Goal: Information Seeking & Learning: Learn about a topic

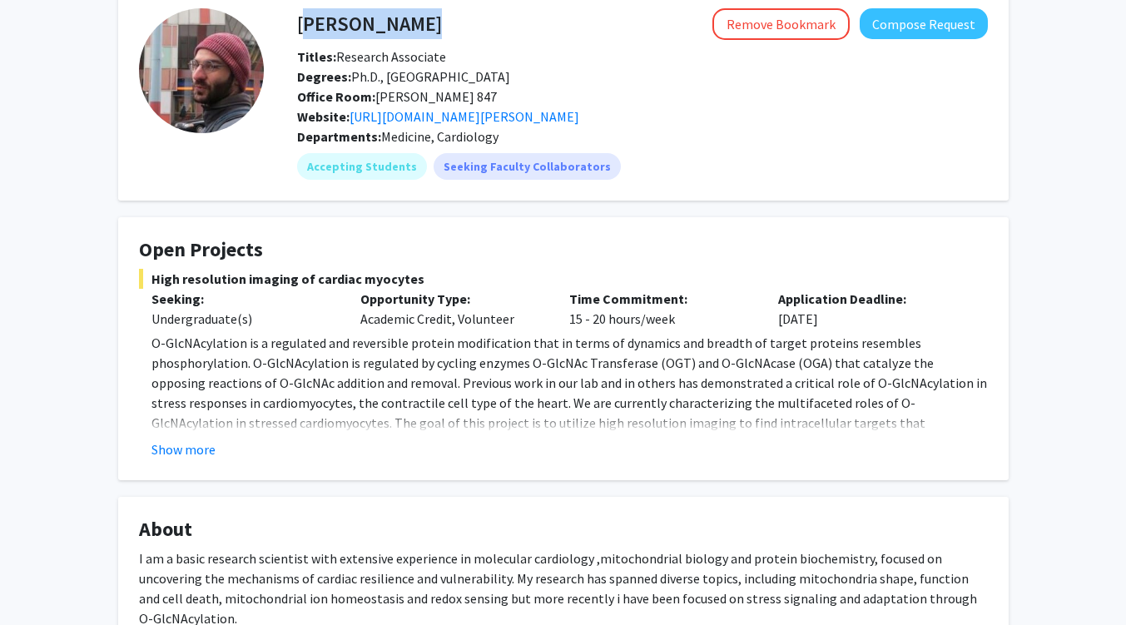
scroll to position [86, 0]
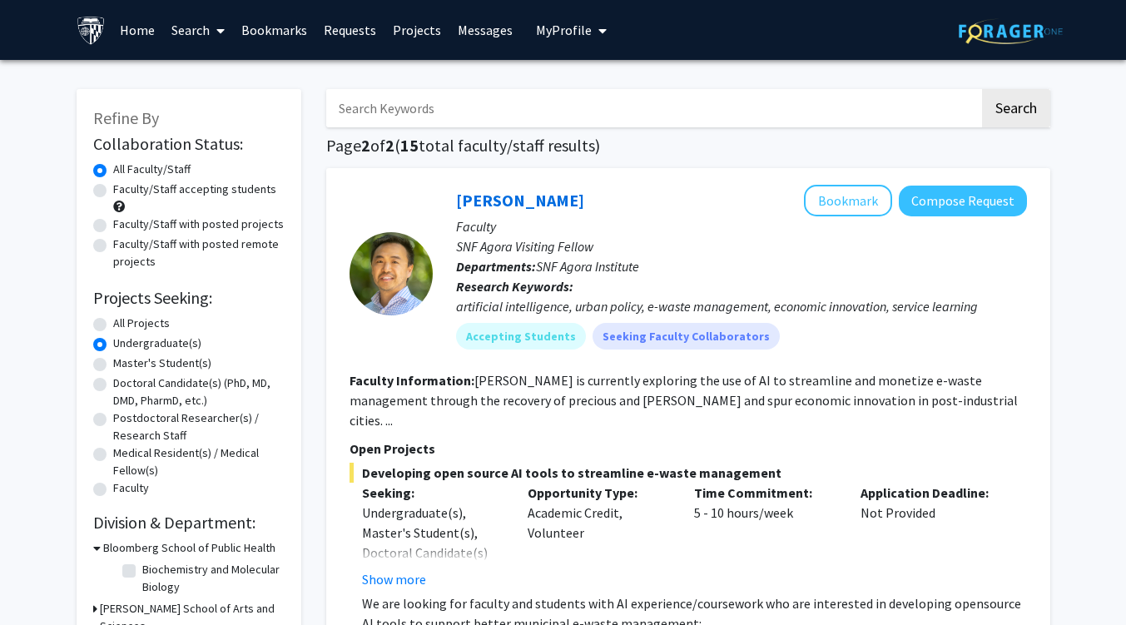
click at [113, 321] on label "All Projects" at bounding box center [141, 323] width 57 height 17
click at [113, 321] on input "All Projects" at bounding box center [118, 320] width 11 height 11
radio input "true"
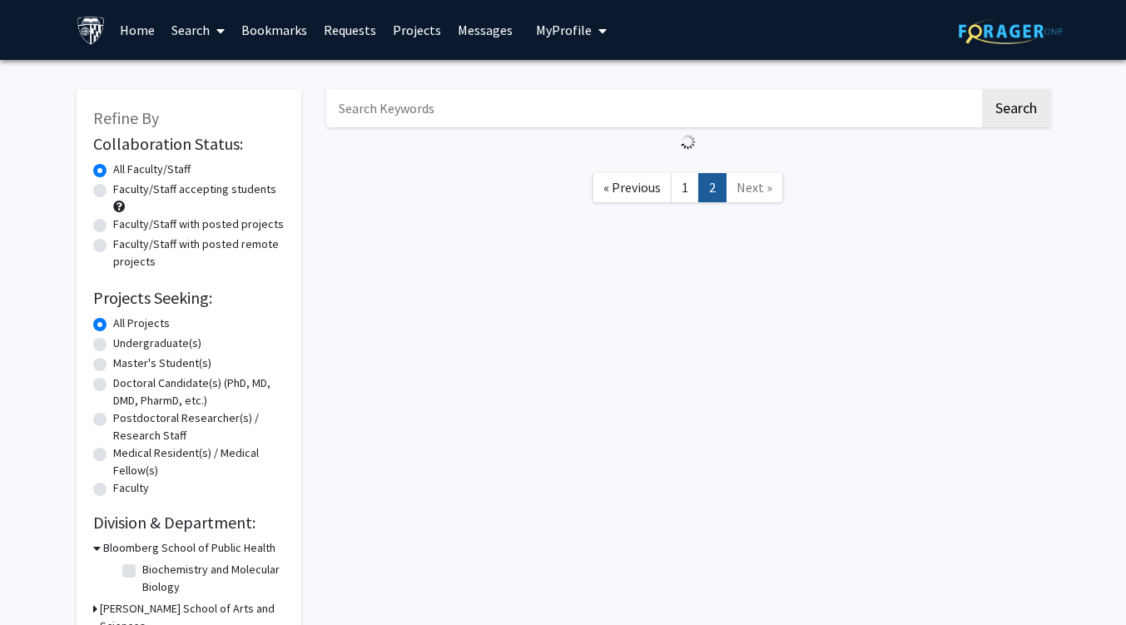
click at [113, 220] on label "Faculty/Staff with posted projects" at bounding box center [198, 224] width 171 height 17
click at [113, 220] on input "Faculty/Staff with posted projects" at bounding box center [118, 221] width 11 height 11
radio input "true"
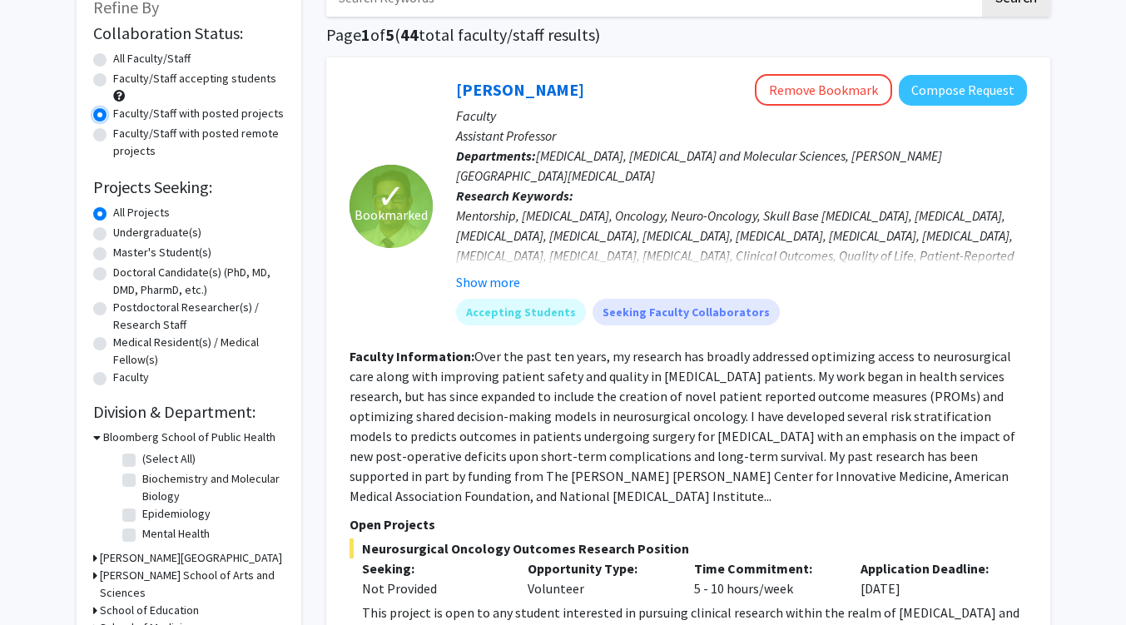
scroll to position [117, 0]
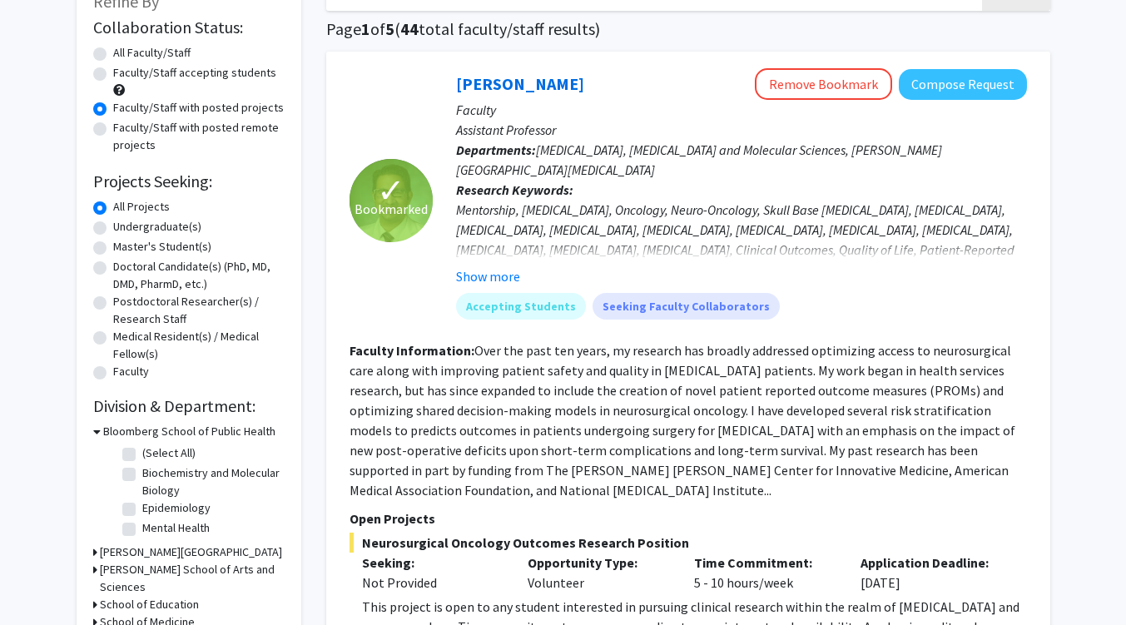
click at [113, 71] on label "Faculty/Staff accepting students" at bounding box center [194, 72] width 163 height 17
click at [113, 71] on input "Faculty/Staff accepting students" at bounding box center [118, 69] width 11 height 11
radio input "true"
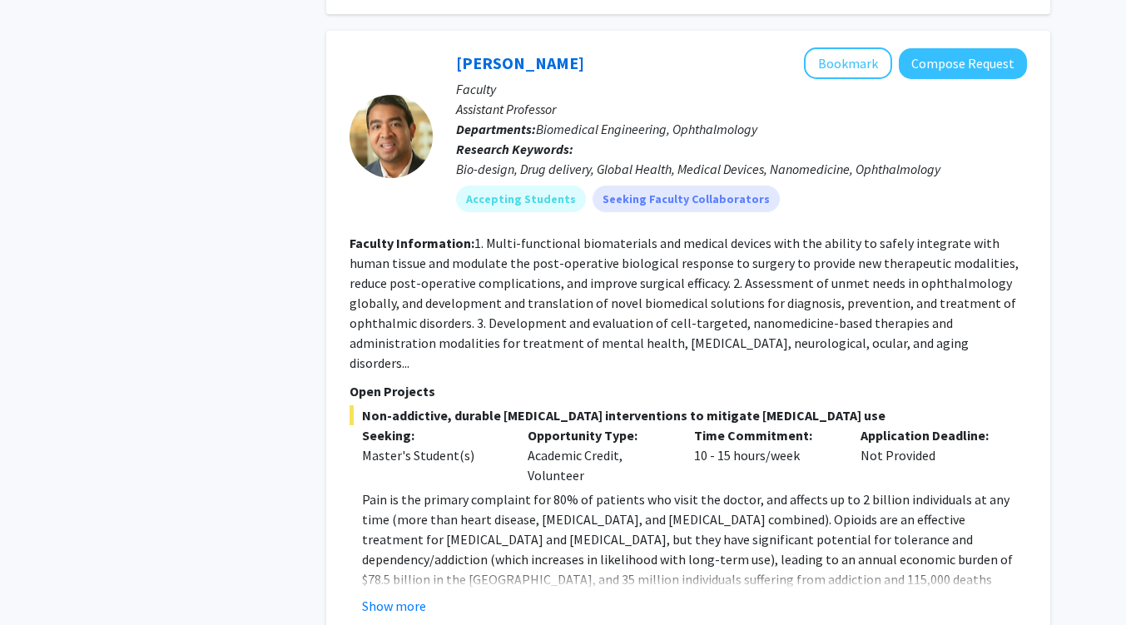
scroll to position [4436, 0]
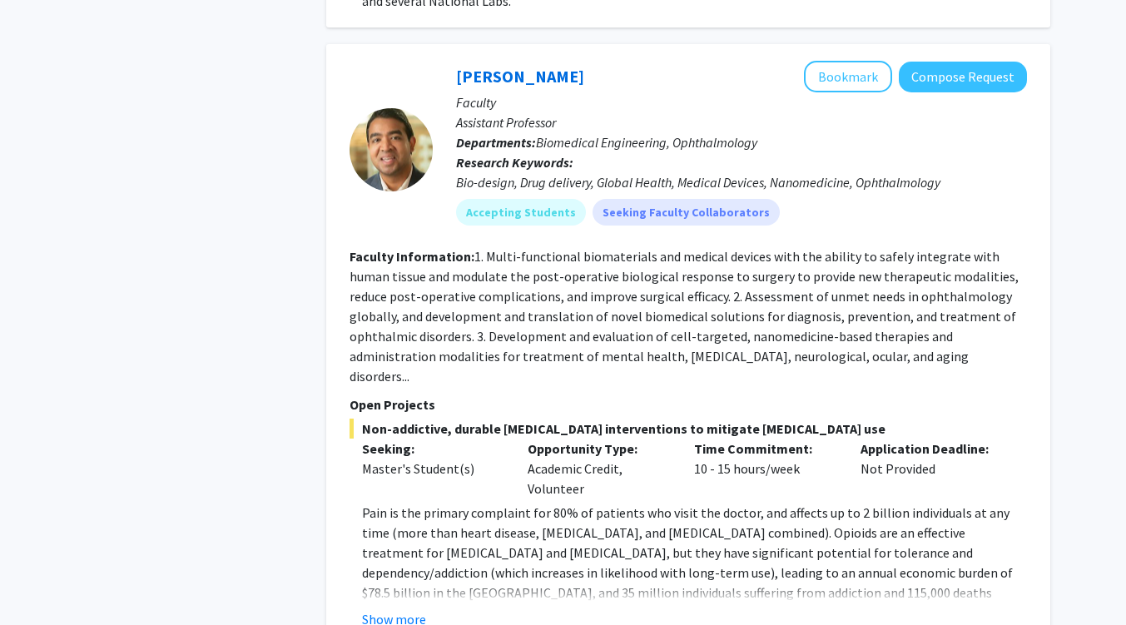
scroll to position [4425, 0]
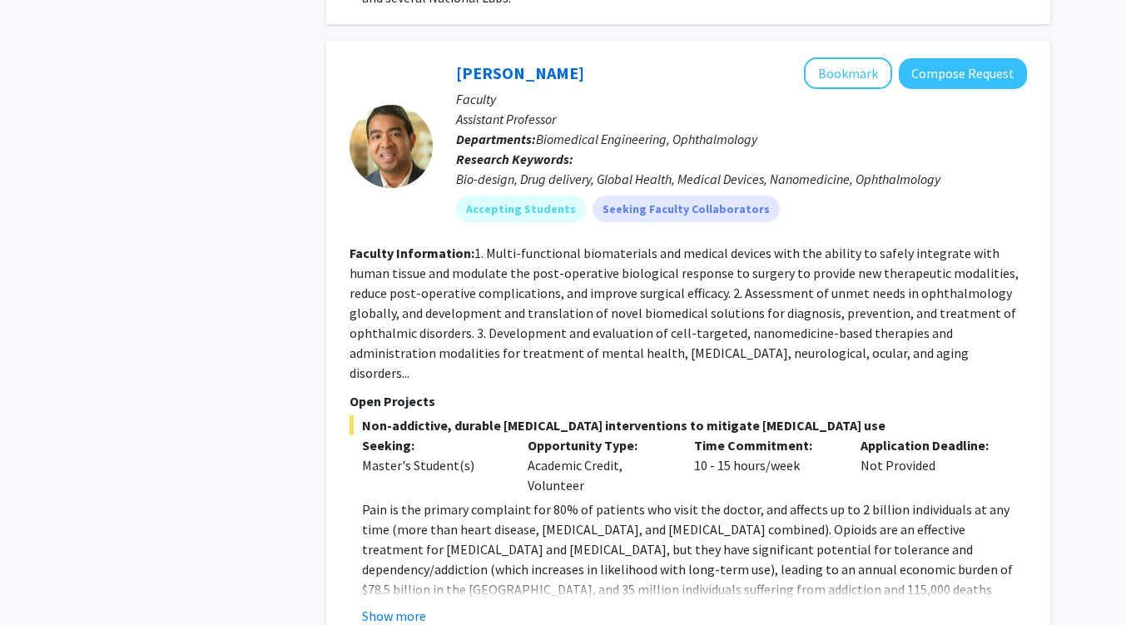
click at [404, 606] on button "Show more" at bounding box center [394, 616] width 64 height 20
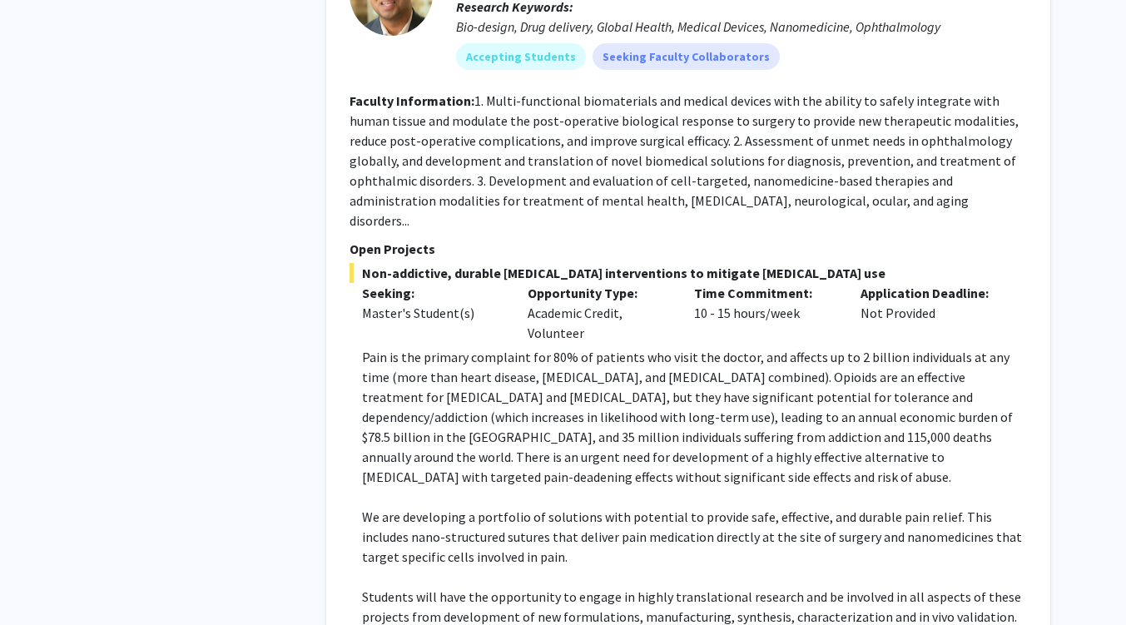
scroll to position [4579, 0]
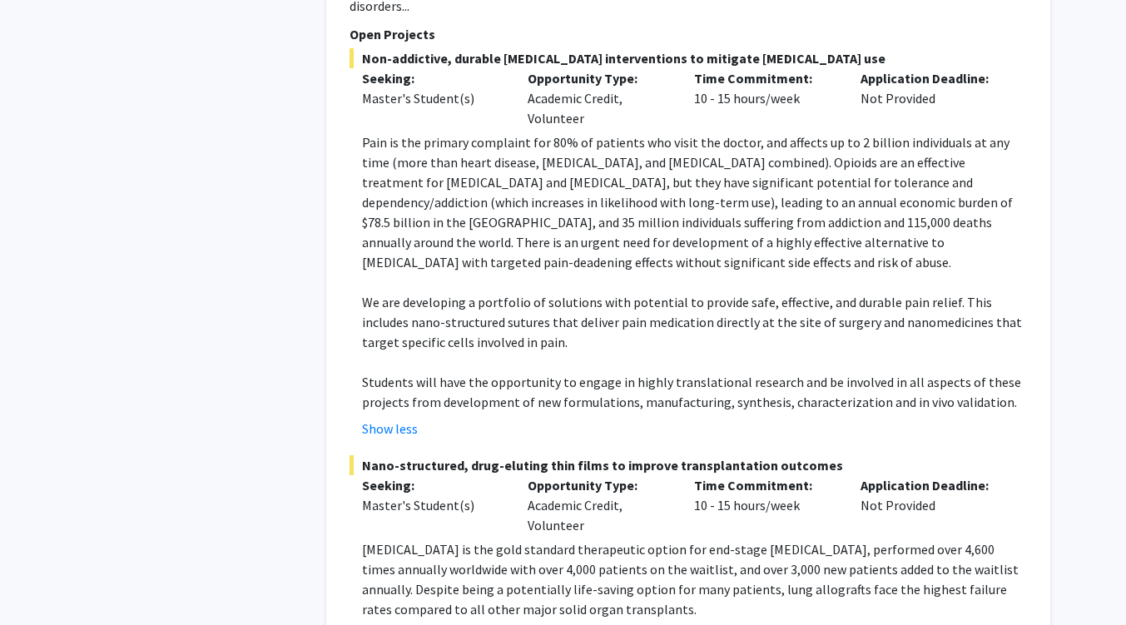
click at [491, 495] on div "Master's Student(s)" at bounding box center [432, 505] width 141 height 20
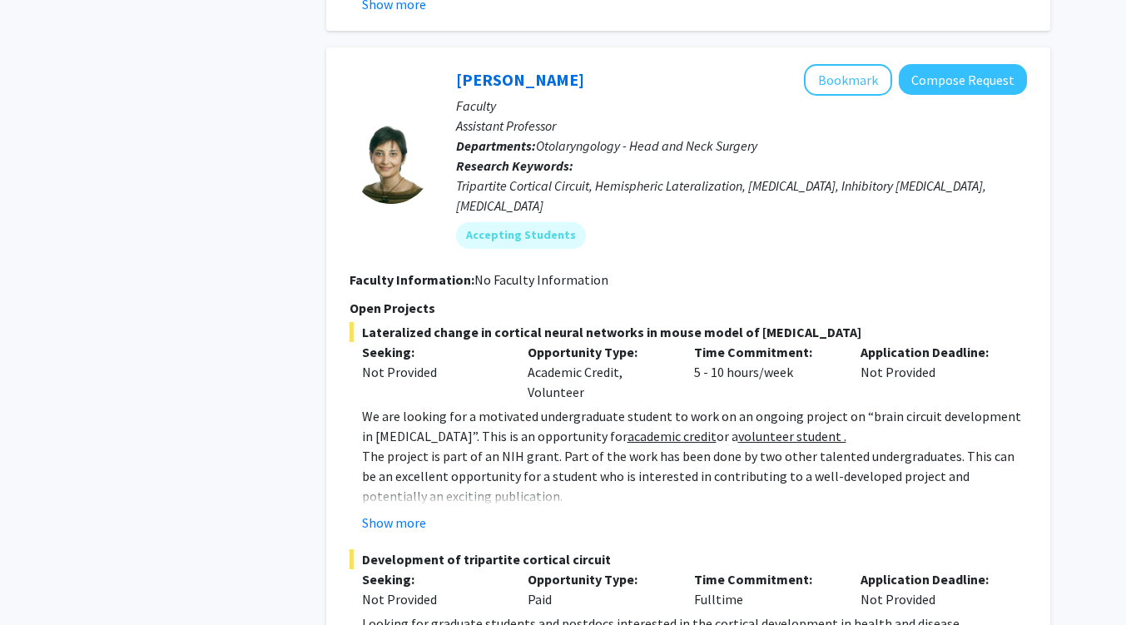
scroll to position [8195, 0]
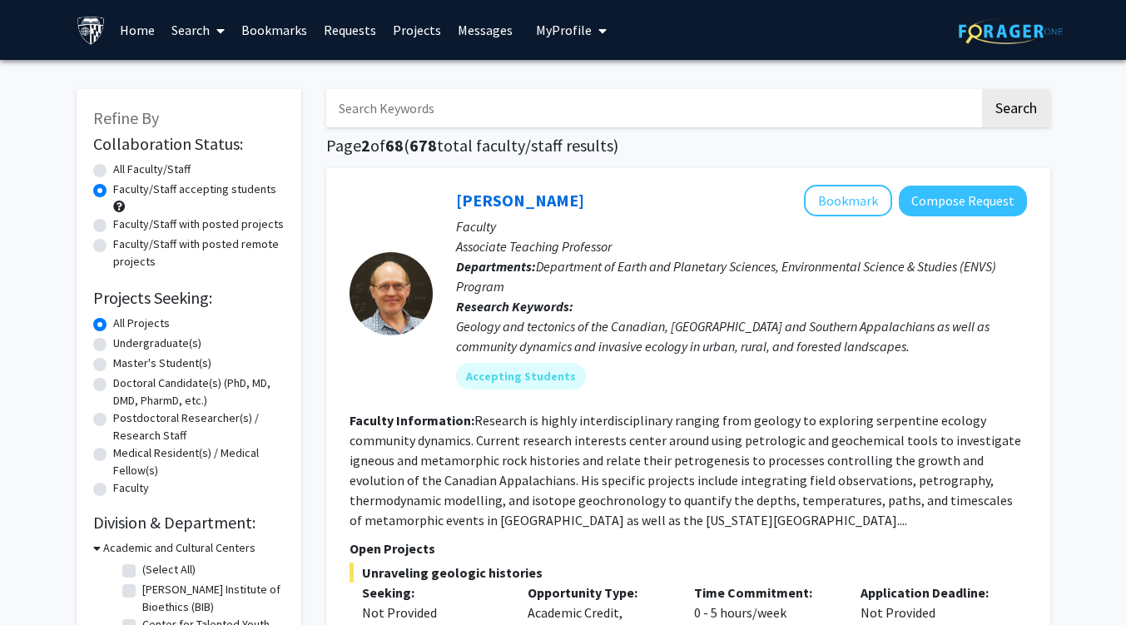
click at [147, 340] on label "Undergraduate(s)" at bounding box center [157, 343] width 88 height 17
click at [124, 340] on input "Undergraduate(s)" at bounding box center [118, 340] width 11 height 11
radio input "true"
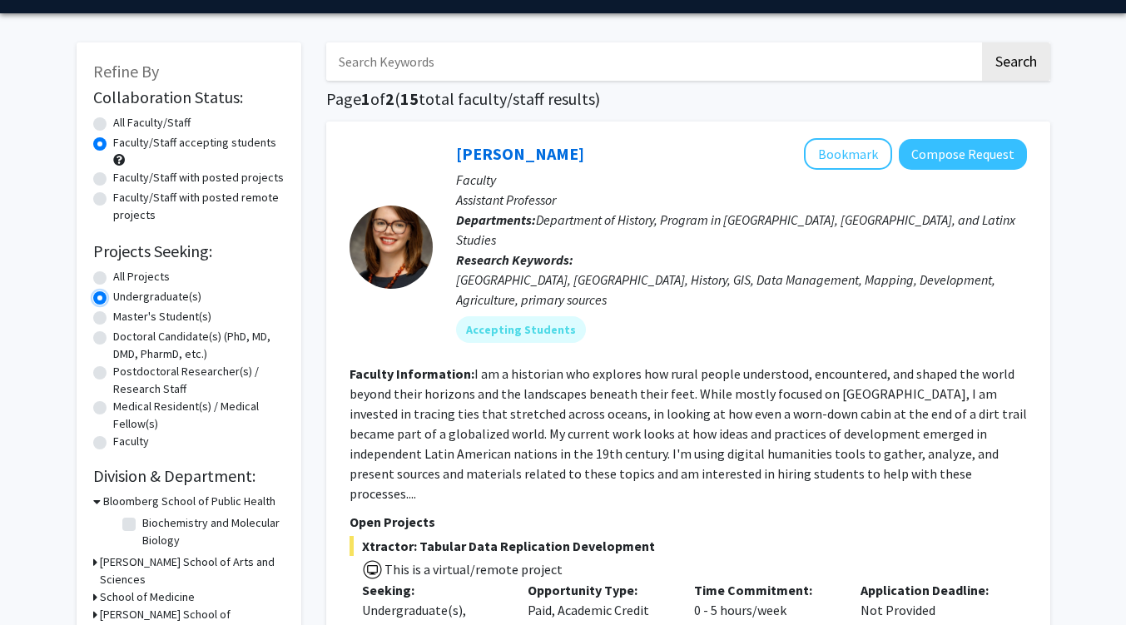
scroll to position [46, 0]
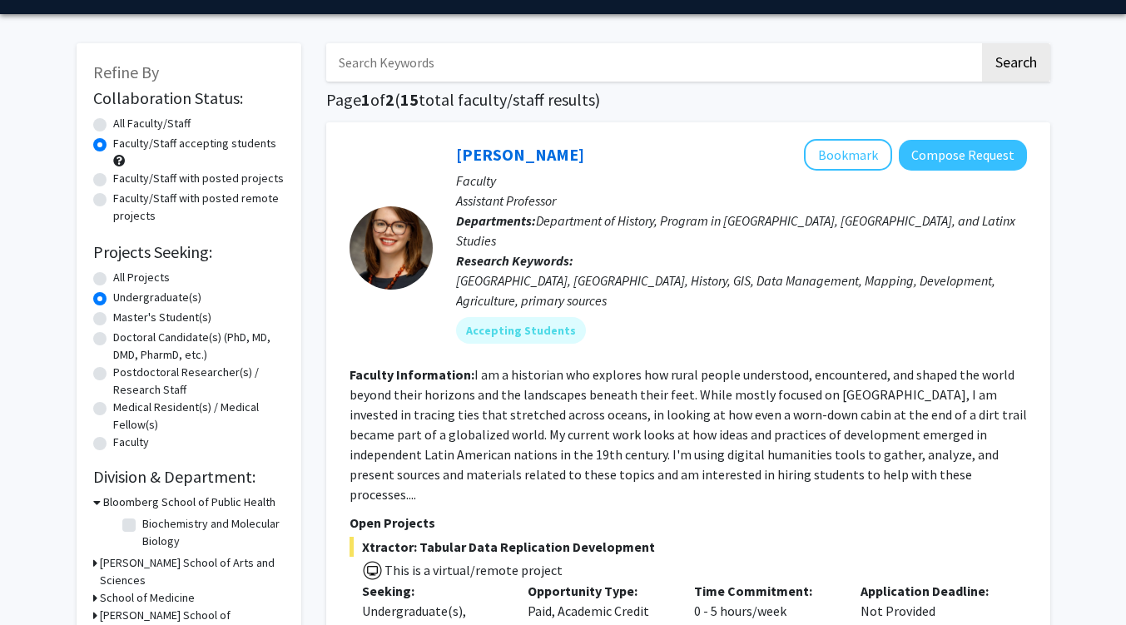
click at [206, 179] on label "Faculty/Staff with posted projects" at bounding box center [198, 178] width 171 height 17
click at [124, 179] on input "Faculty/Staff with posted projects" at bounding box center [118, 175] width 11 height 11
radio input "true"
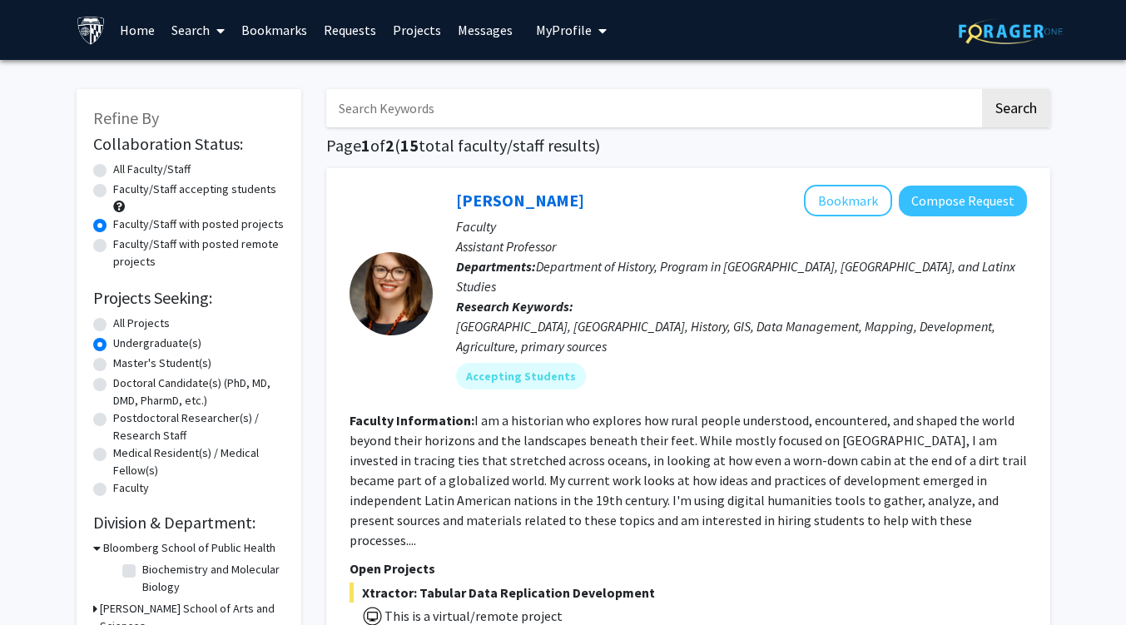
click at [139, 320] on label "All Projects" at bounding box center [141, 323] width 57 height 17
click at [124, 320] on input "All Projects" at bounding box center [118, 320] width 11 height 11
radio input "true"
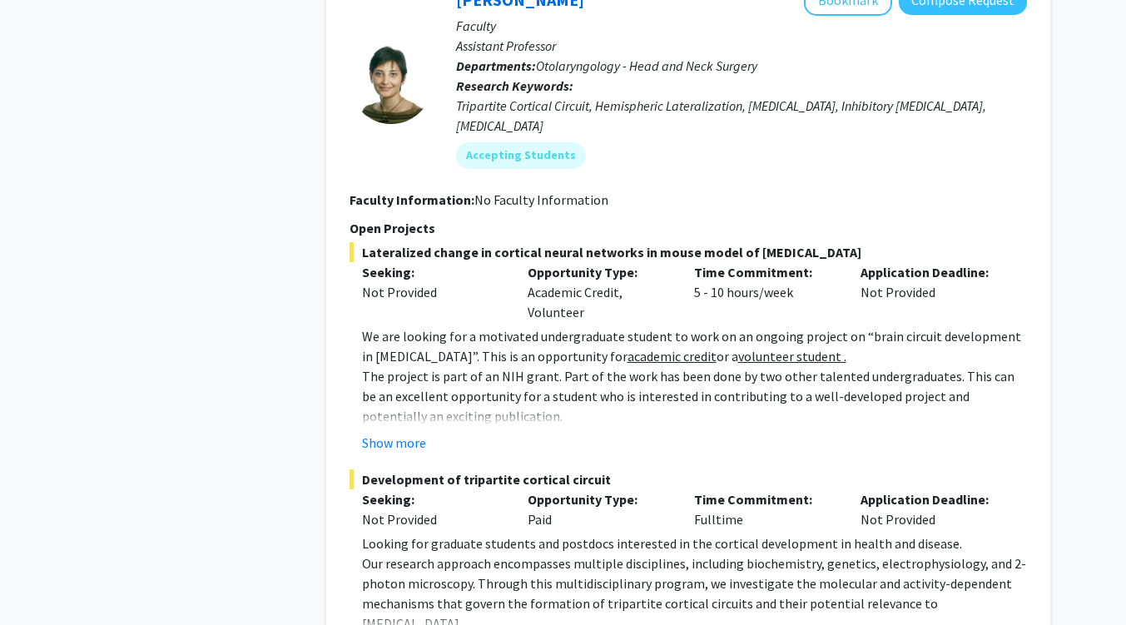
scroll to position [7980, 0]
click at [611, 553] on p "Our research approach encompasses multiple disciplines, including biochemistry,…" at bounding box center [694, 593] width 665 height 80
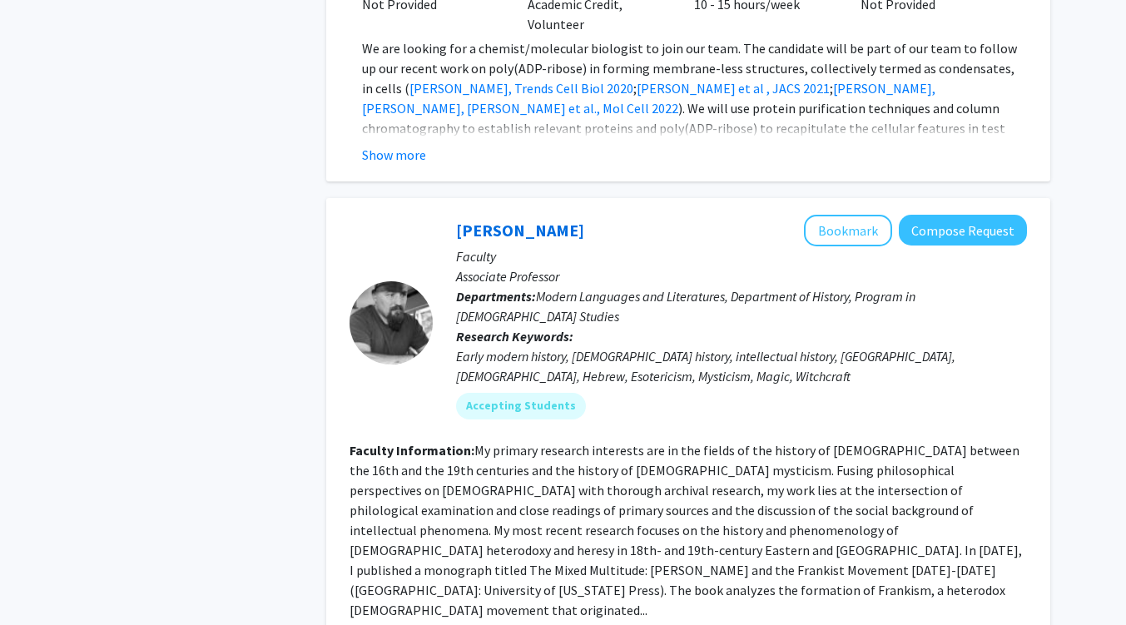
scroll to position [6119, 0]
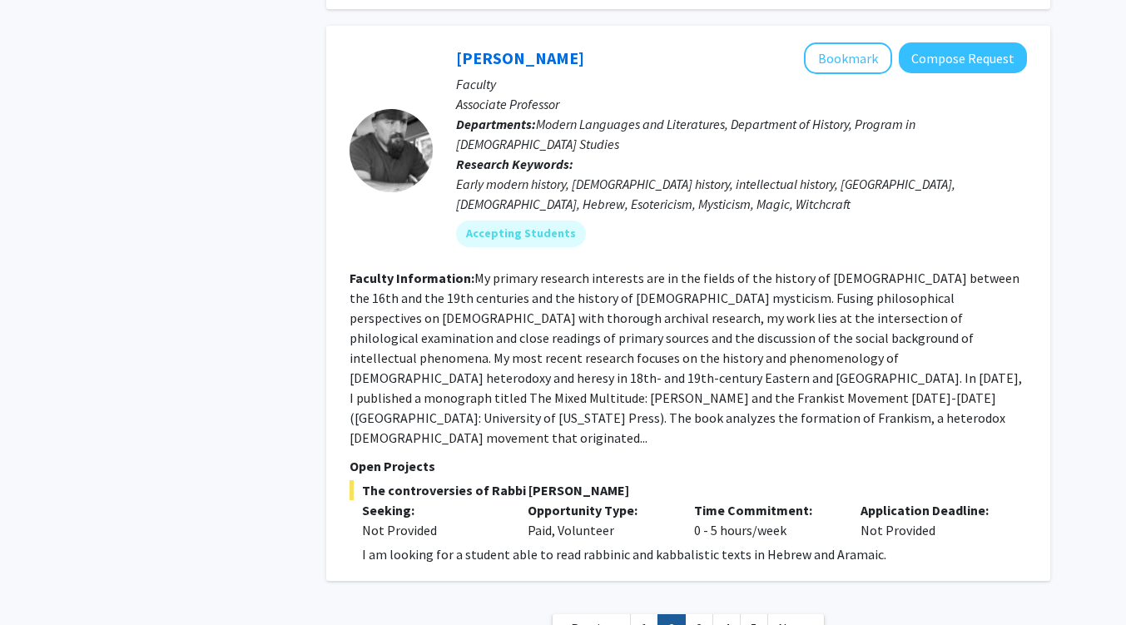
click at [695, 614] on link "3" at bounding box center [699, 628] width 28 height 29
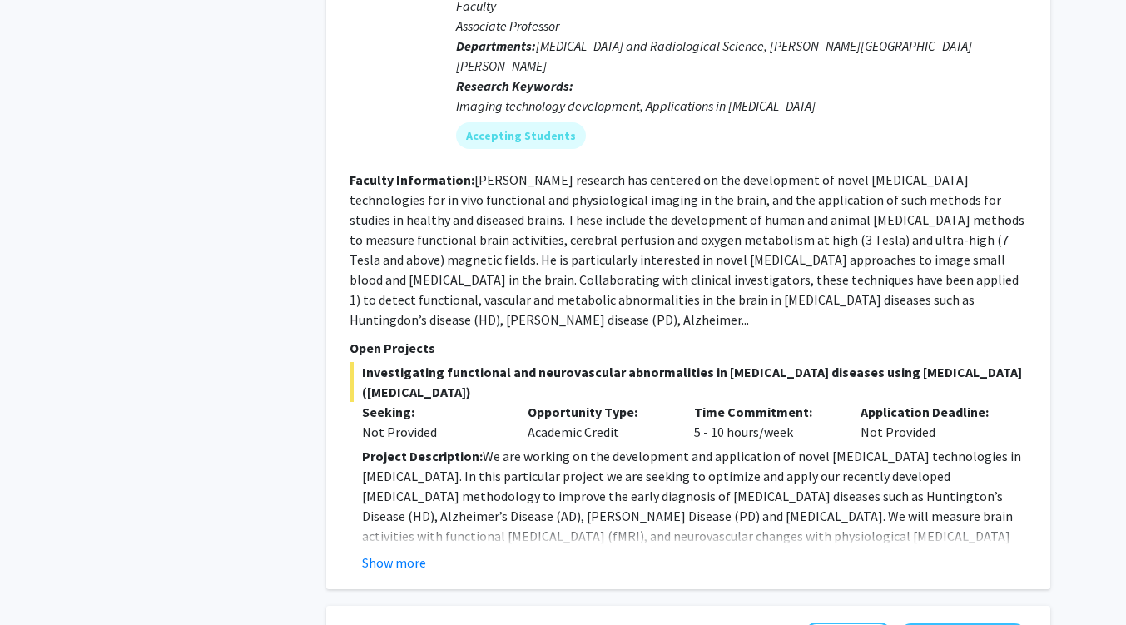
scroll to position [2097, 0]
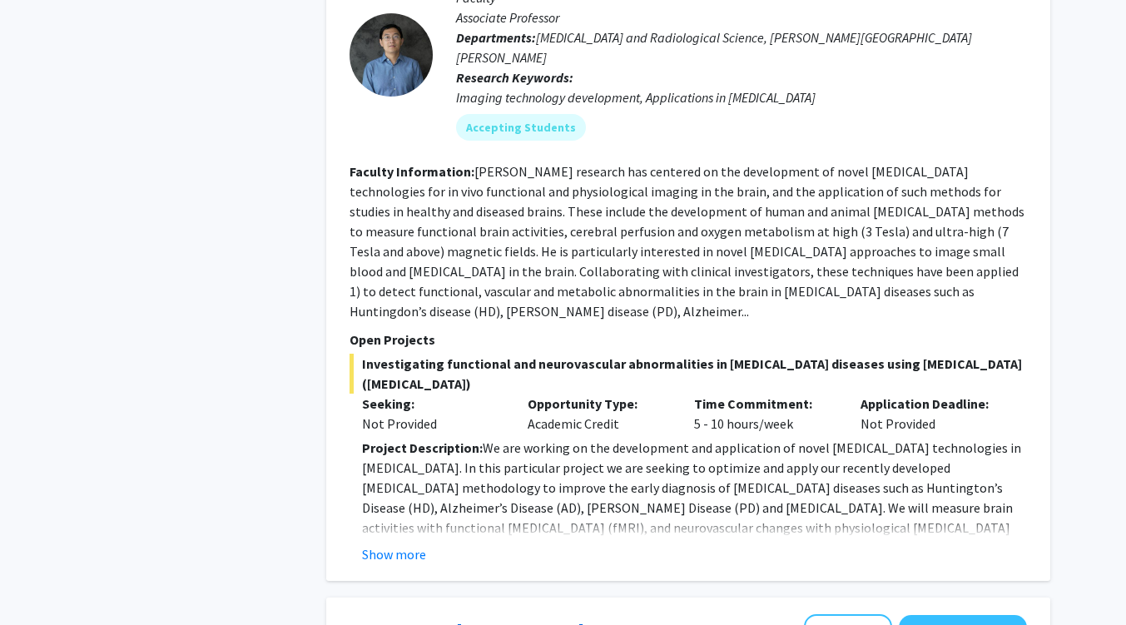
click at [414, 544] on button "Show more" at bounding box center [394, 554] width 64 height 20
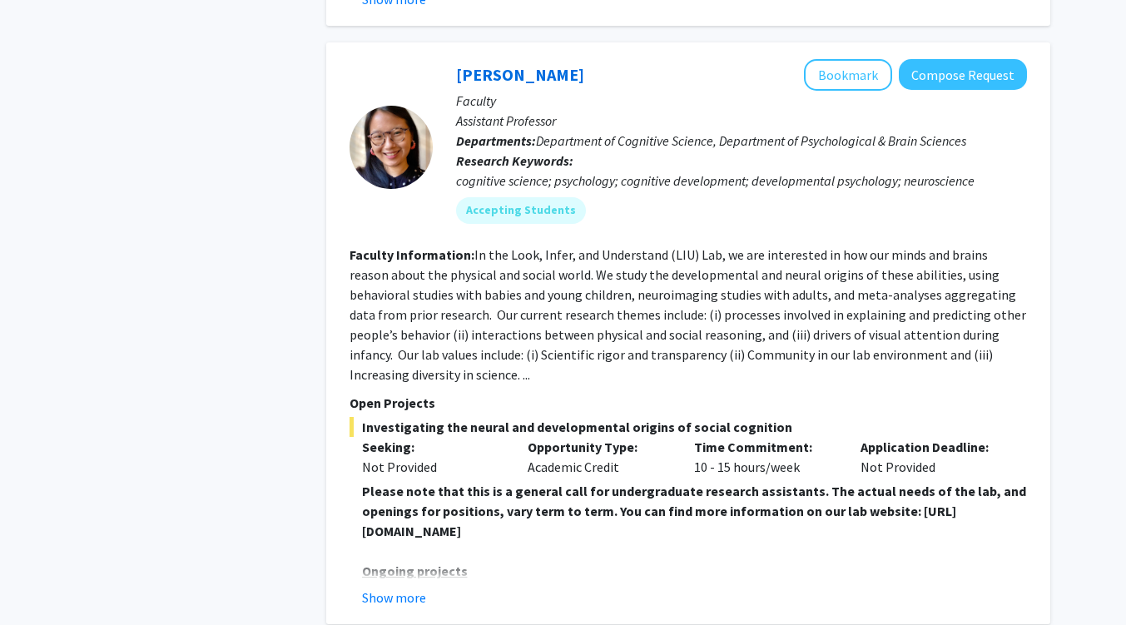
scroll to position [6385, 0]
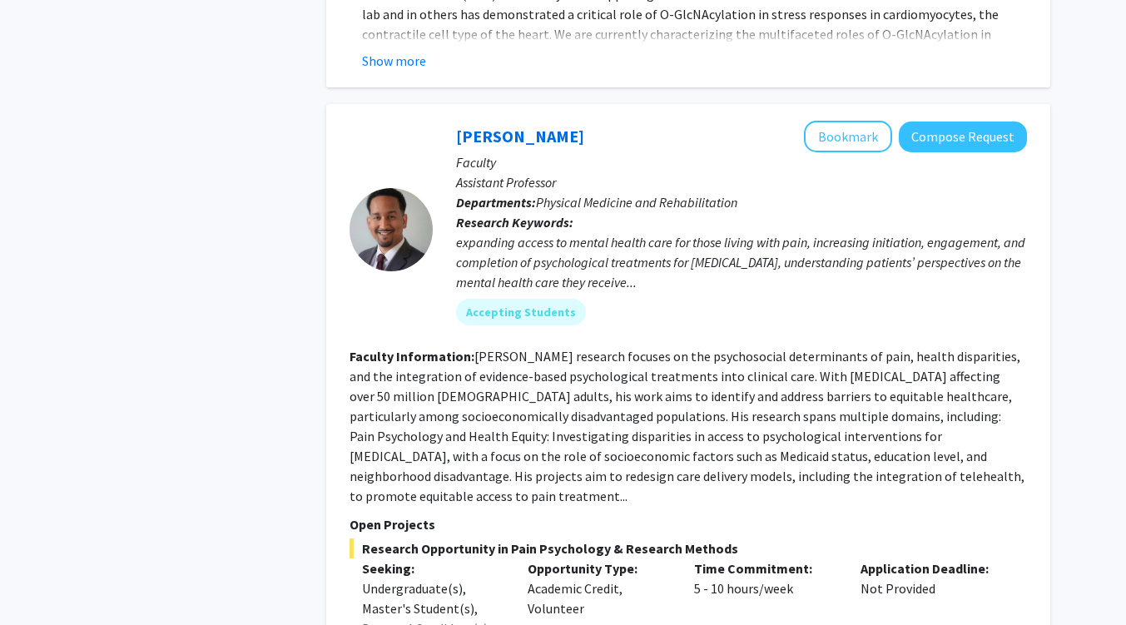
scroll to position [2625, 0]
drag, startPoint x: 495, startPoint y: 82, endPoint x: 291, endPoint y: 187, distance: 229.7
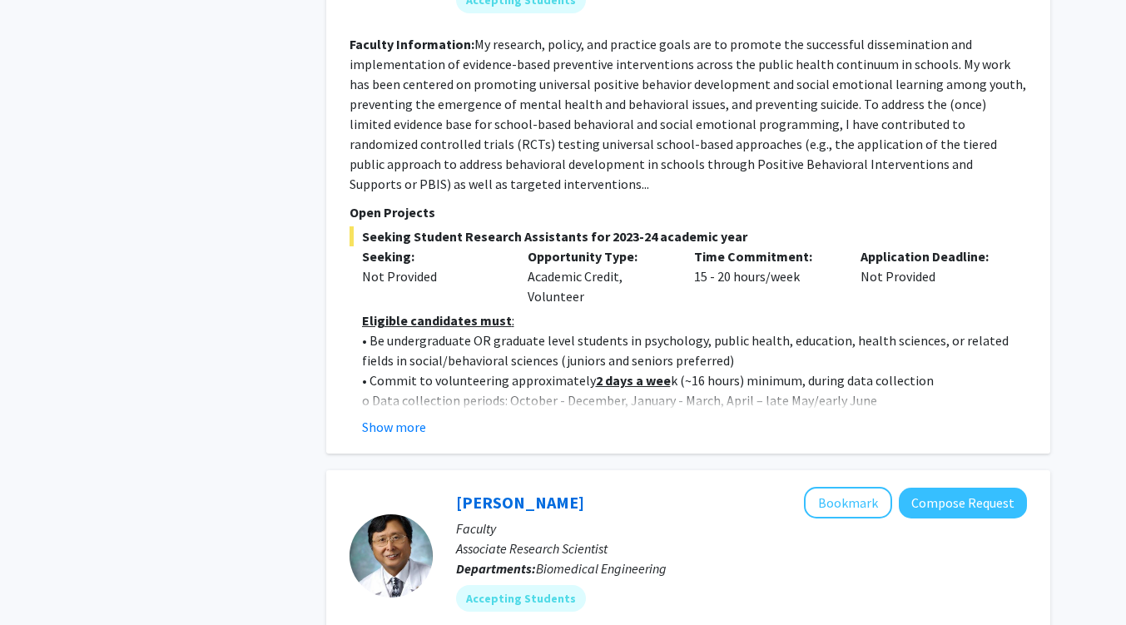
scroll to position [4976, 0]
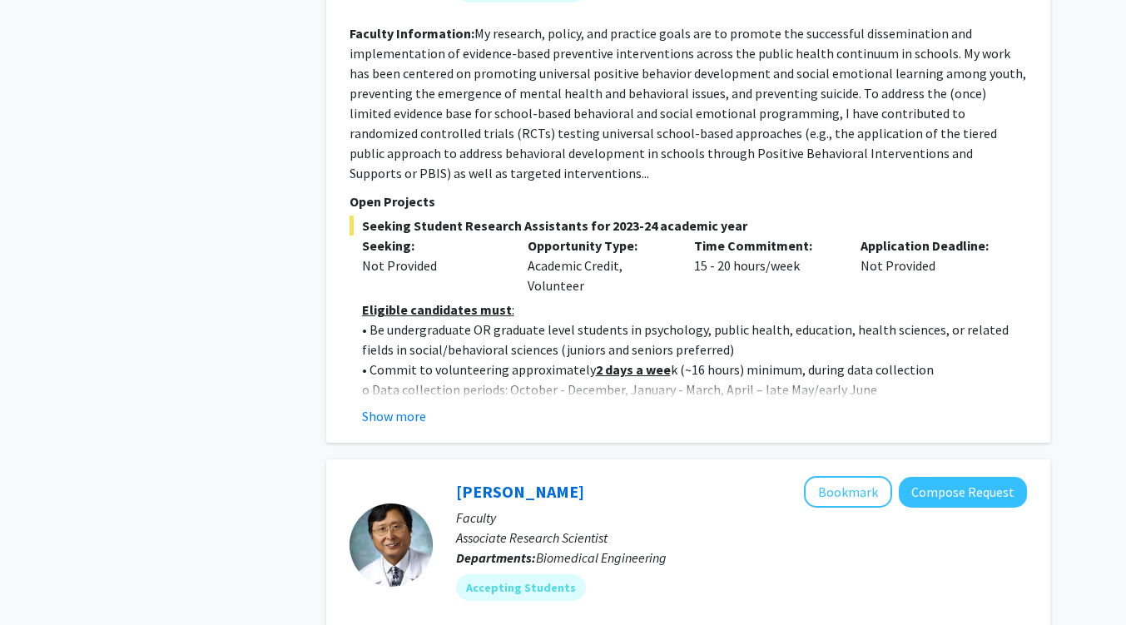
click at [412, 406] on button "Show more" at bounding box center [394, 416] width 64 height 20
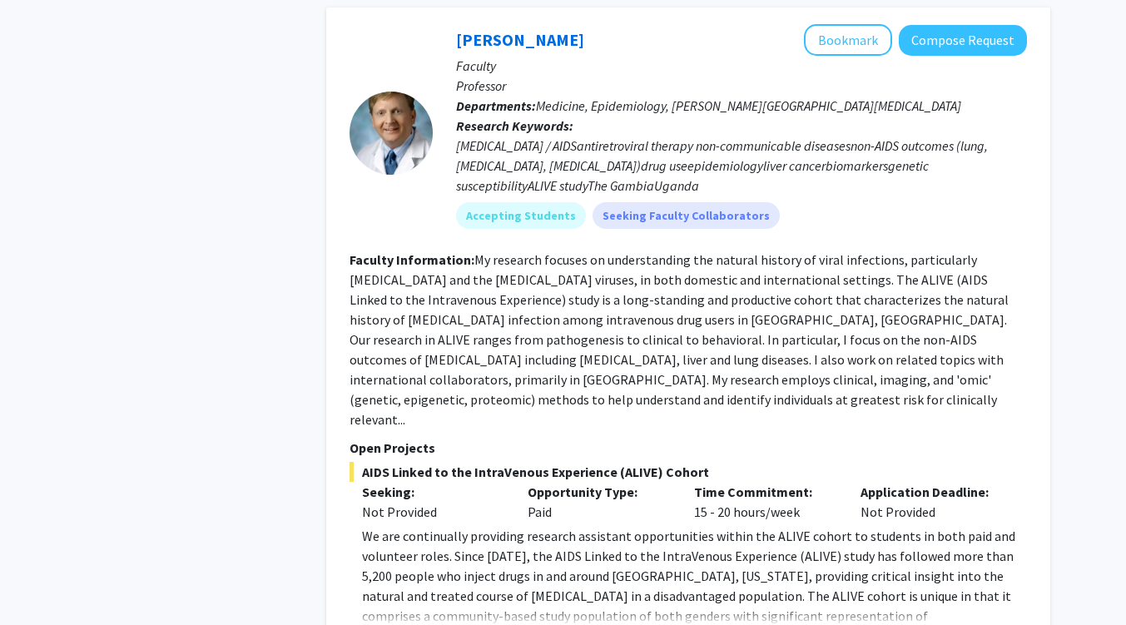
scroll to position [6540, 0]
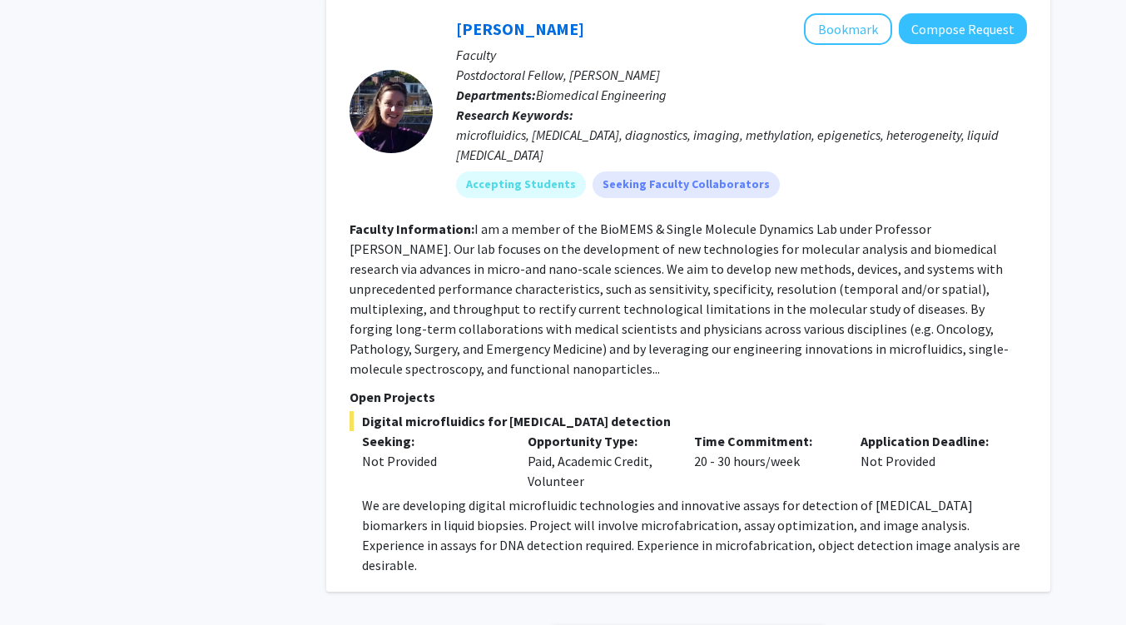
scroll to position [2182, 0]
